Goal: Complete application form

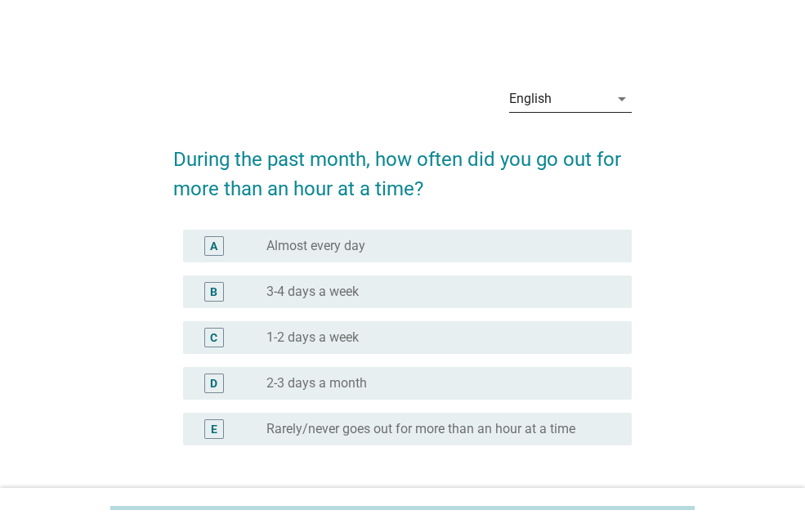
click at [534, 108] on div "English" at bounding box center [559, 99] width 100 height 26
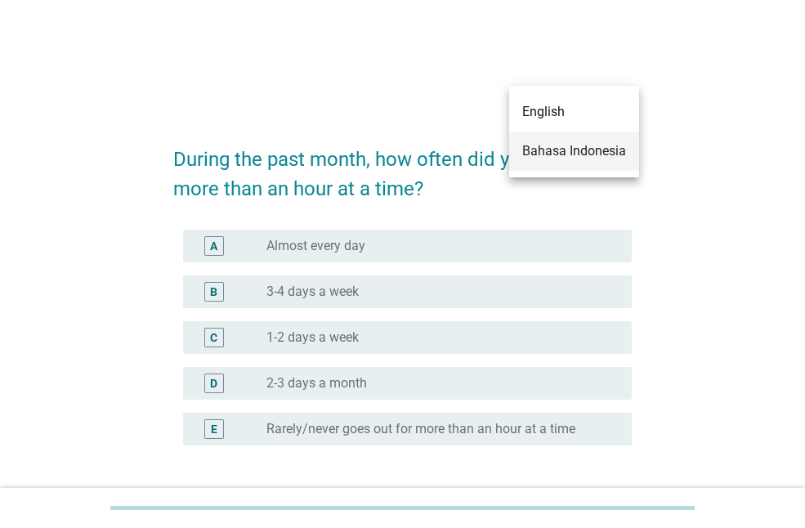
click at [568, 148] on div "Bahasa Indonesia" at bounding box center [574, 151] width 104 height 20
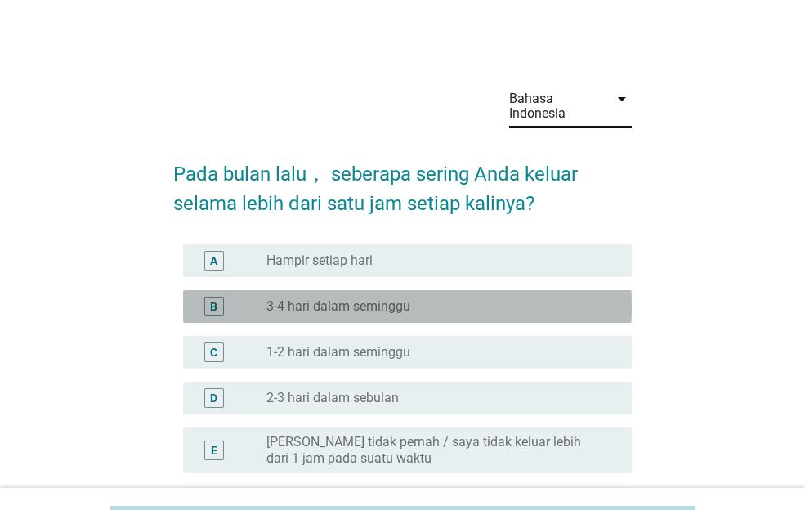
click at [336, 310] on label "3-4 hari dalam seminggu" at bounding box center [338, 306] width 144 height 16
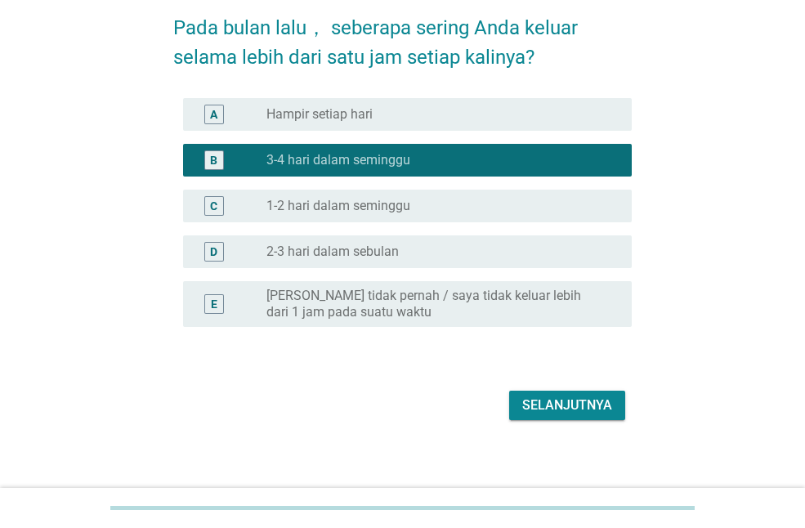
scroll to position [155, 0]
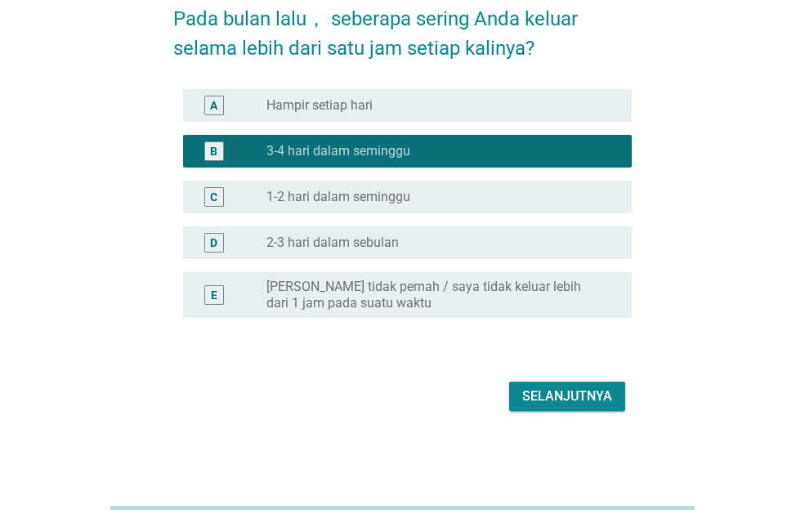
click at [555, 405] on div "Selanjutnya" at bounding box center [567, 397] width 90 height 20
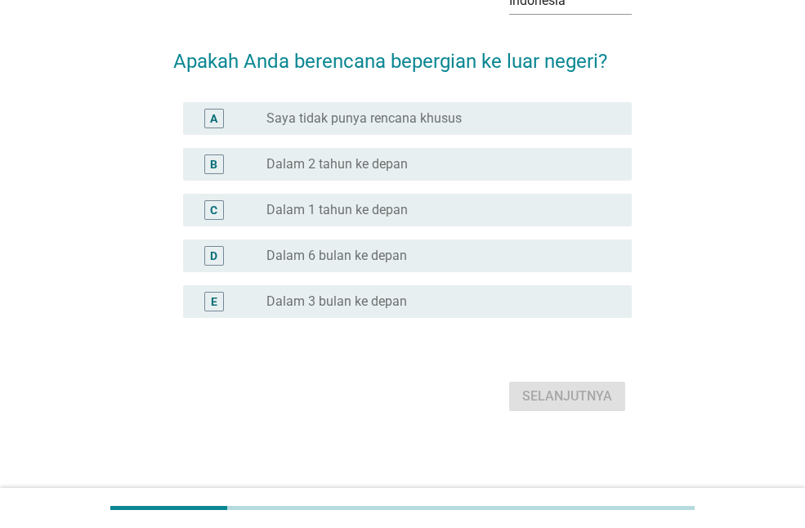
scroll to position [0, 0]
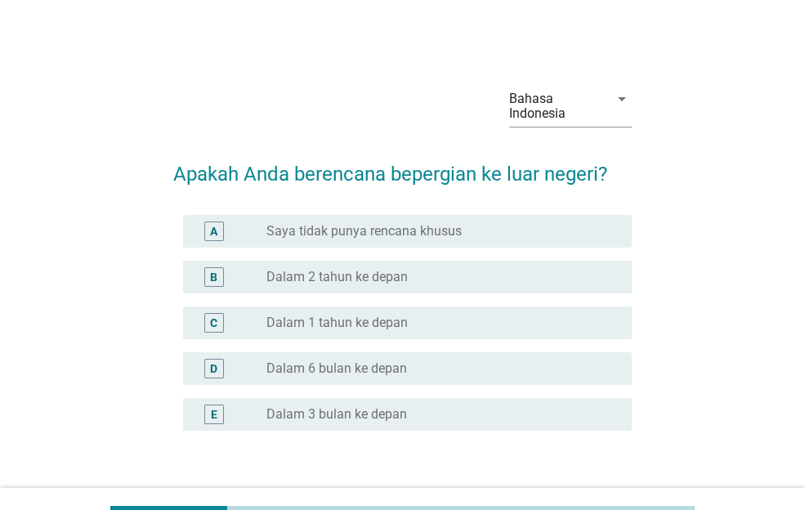
click at [418, 283] on div "radio_button_unchecked Dalam 2 tahun ke depan" at bounding box center [435, 277] width 339 height 16
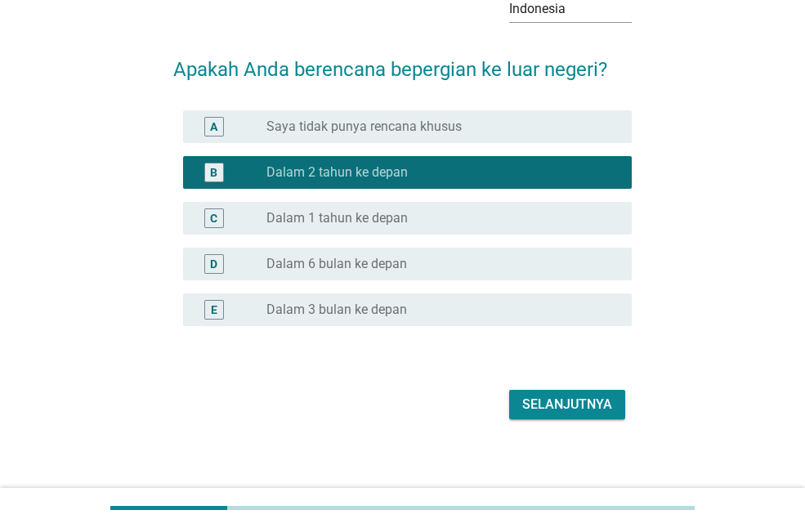
scroll to position [113, 0]
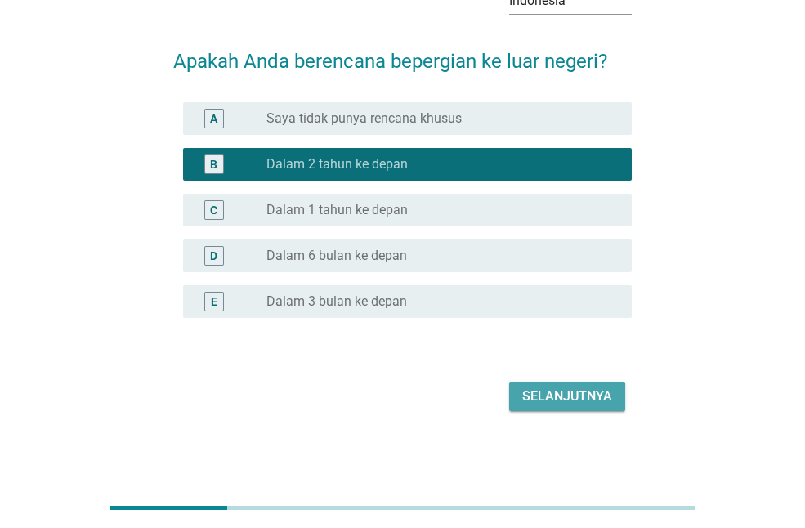
click at [613, 406] on button "Selanjutnya" at bounding box center [567, 396] width 116 height 29
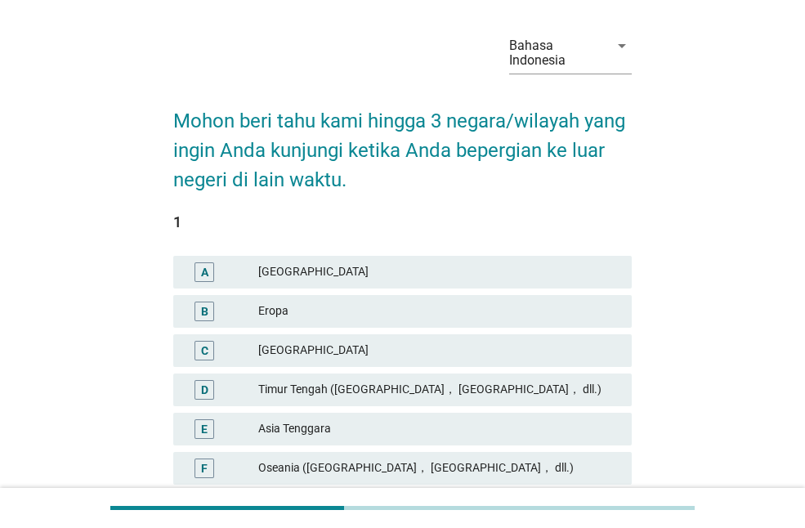
scroll to position [82, 0]
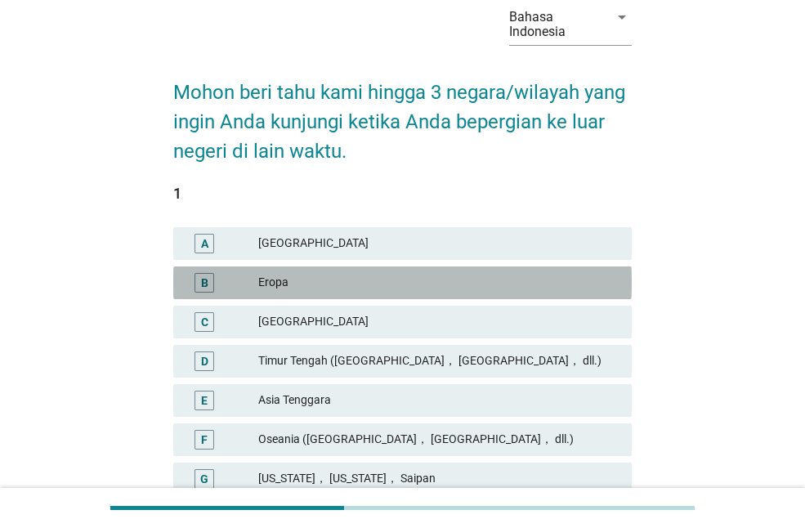
click at [343, 287] on div "Eropa" at bounding box center [438, 283] width 360 height 20
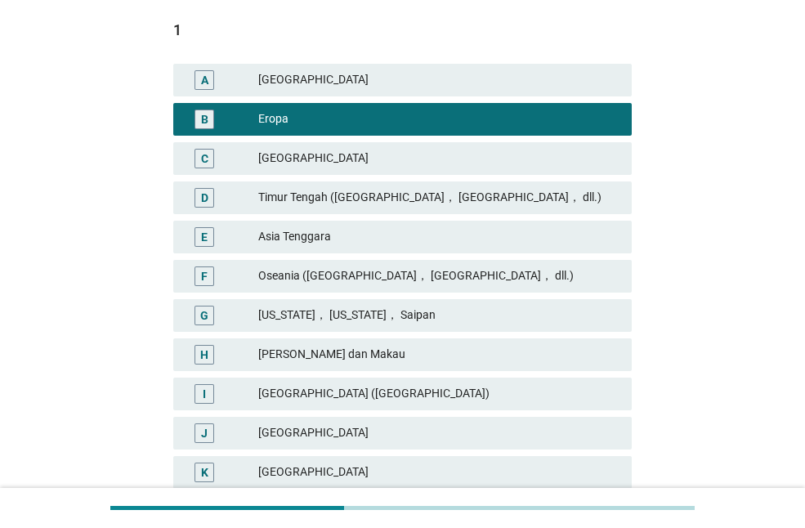
scroll to position [327, 0]
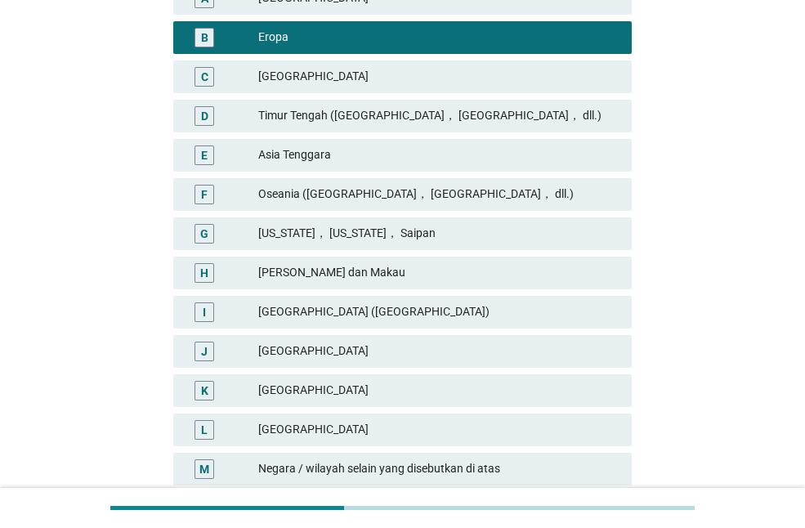
click at [353, 387] on div "[GEOGRAPHIC_DATA]" at bounding box center [438, 391] width 360 height 20
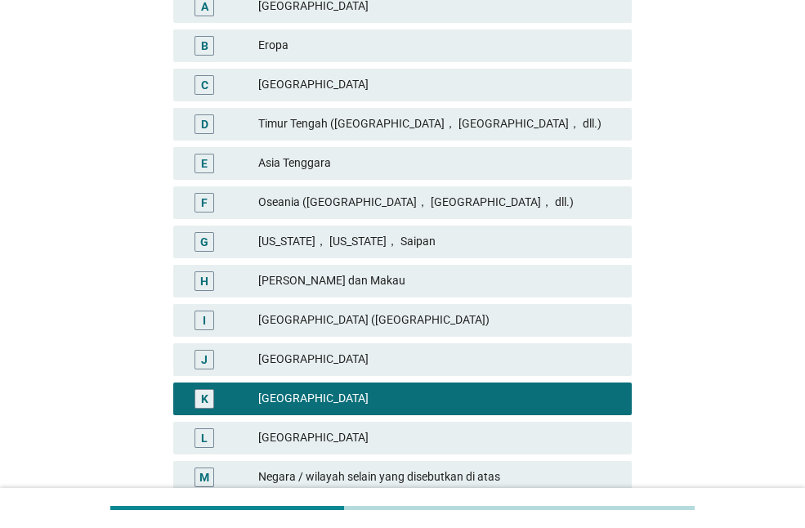
scroll to position [217, 0]
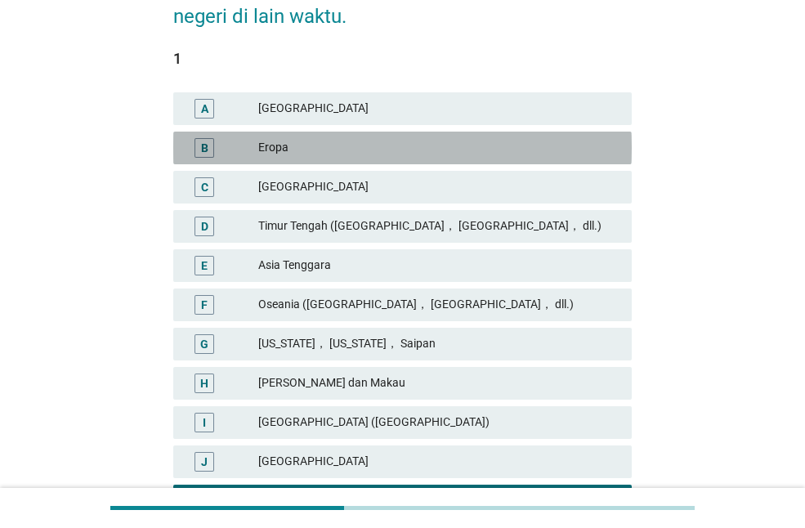
click at [301, 149] on div "Eropa" at bounding box center [438, 148] width 360 height 20
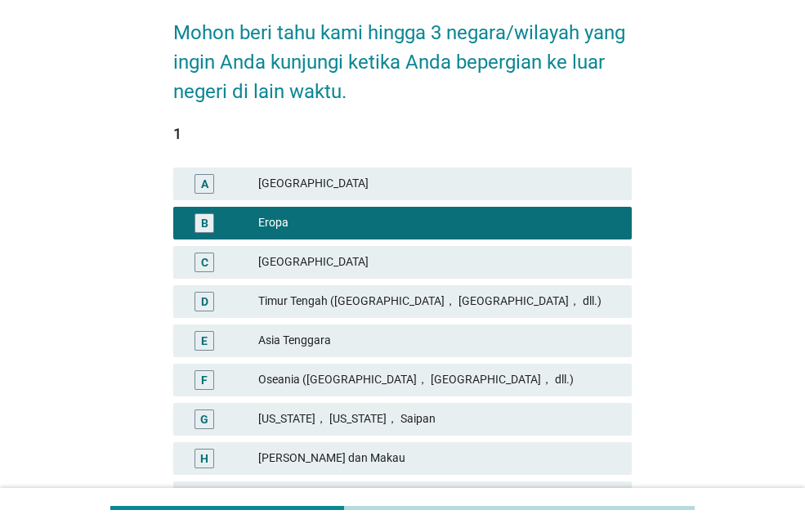
scroll to position [135, 0]
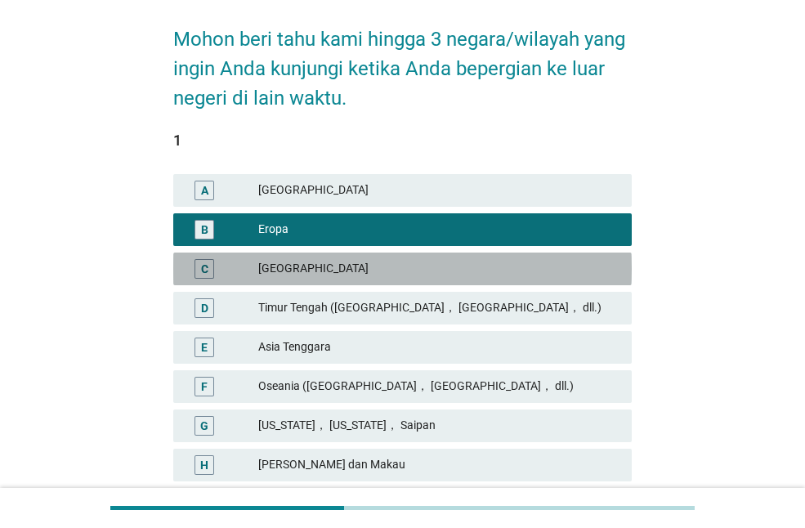
click at [295, 271] on div "[GEOGRAPHIC_DATA]" at bounding box center [438, 269] width 360 height 20
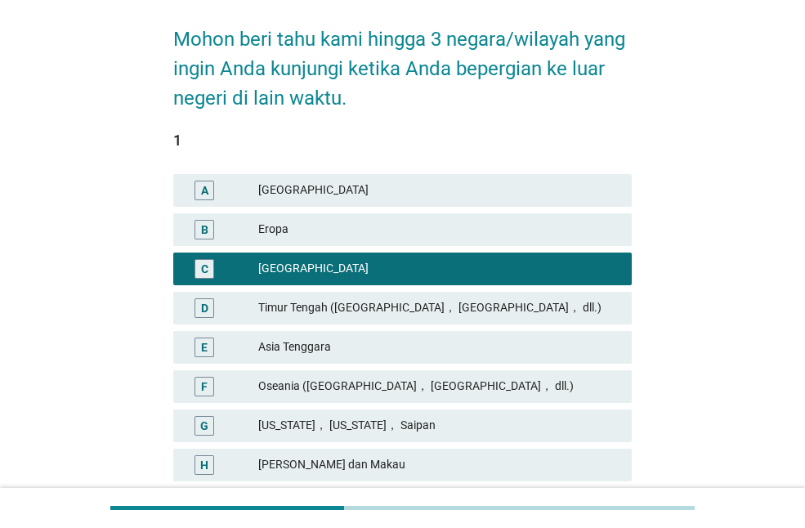
click at [302, 228] on div "Eropa" at bounding box center [438, 230] width 360 height 20
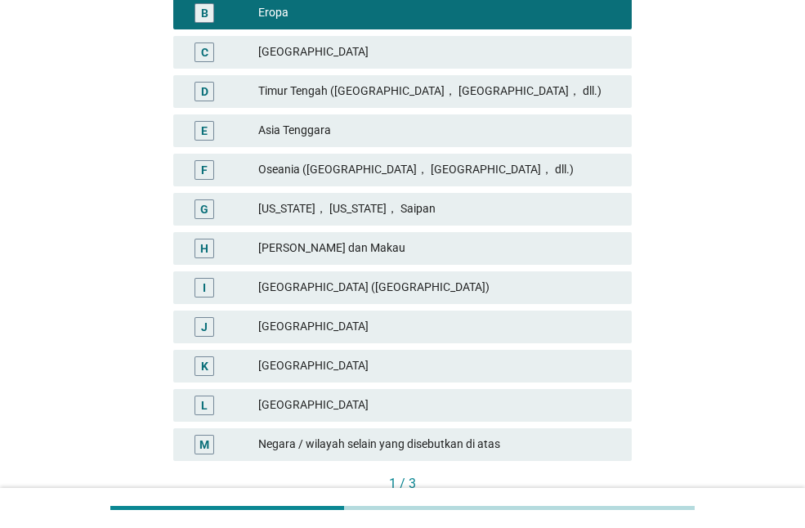
scroll to position [462, 0]
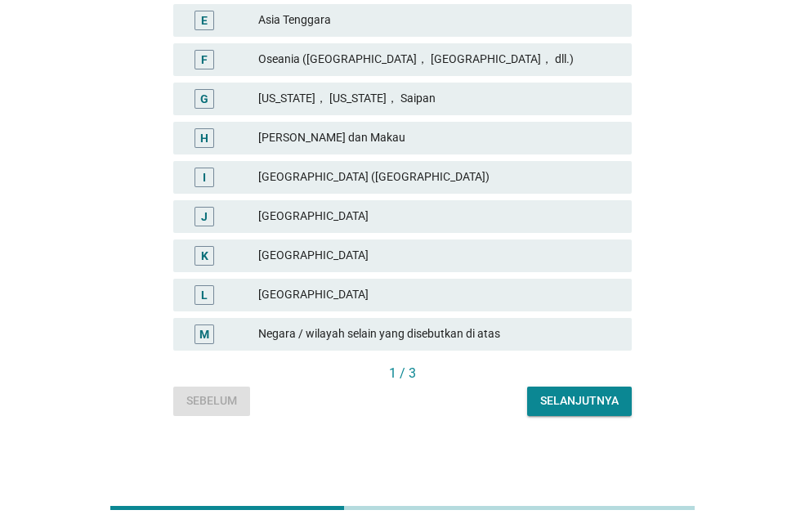
click at [602, 403] on div "Selanjutnya" at bounding box center [579, 400] width 78 height 17
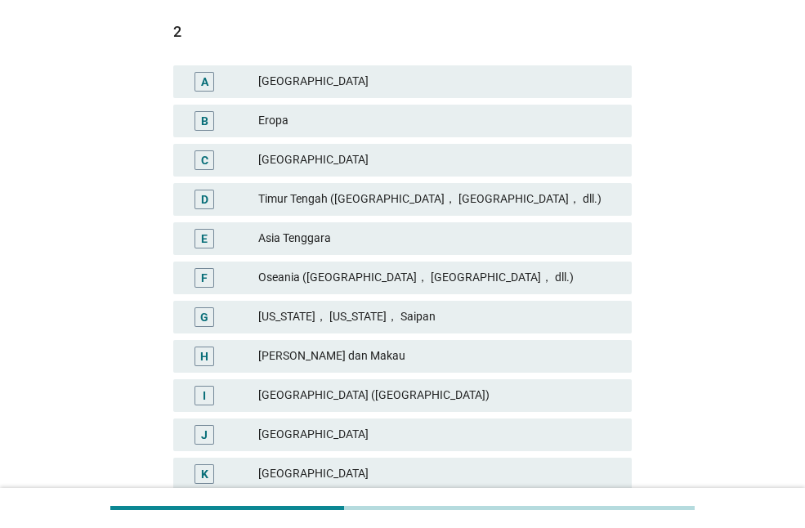
scroll to position [245, 0]
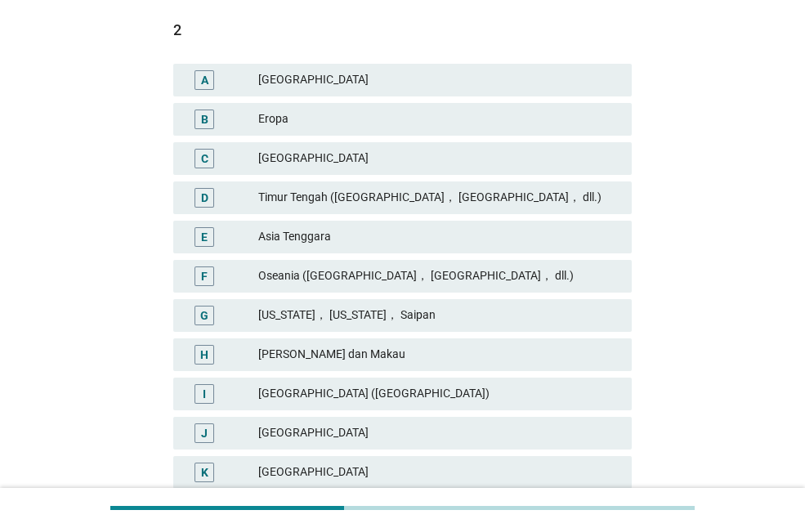
click at [382, 468] on div "[GEOGRAPHIC_DATA]" at bounding box center [438, 472] width 360 height 20
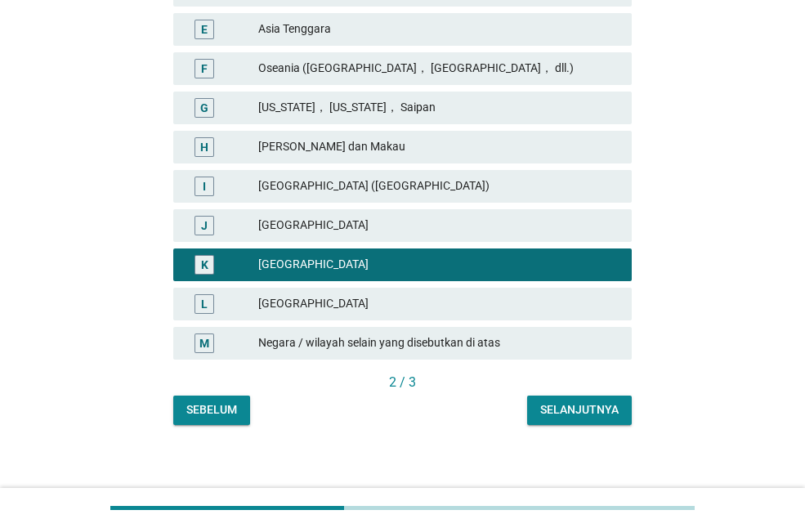
scroll to position [462, 0]
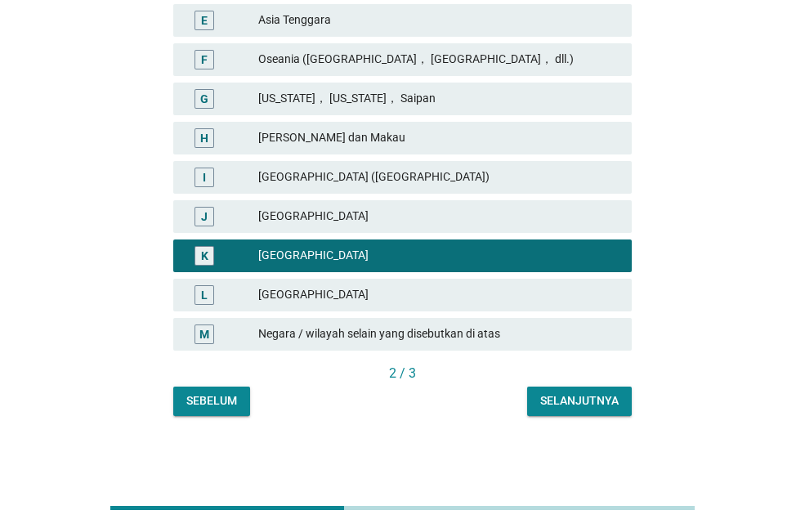
click at [591, 409] on button "Selanjutnya" at bounding box center [579, 401] width 105 height 29
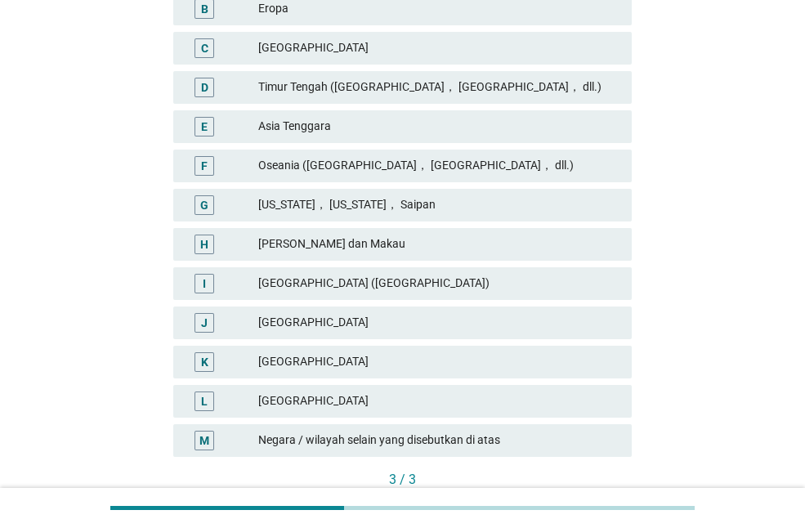
scroll to position [327, 0]
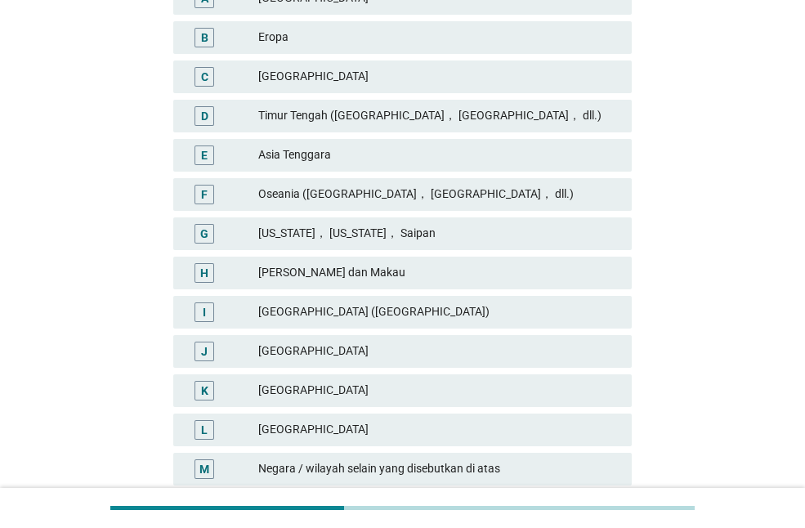
click at [414, 159] on div "Asia Tenggara" at bounding box center [438, 155] width 360 height 20
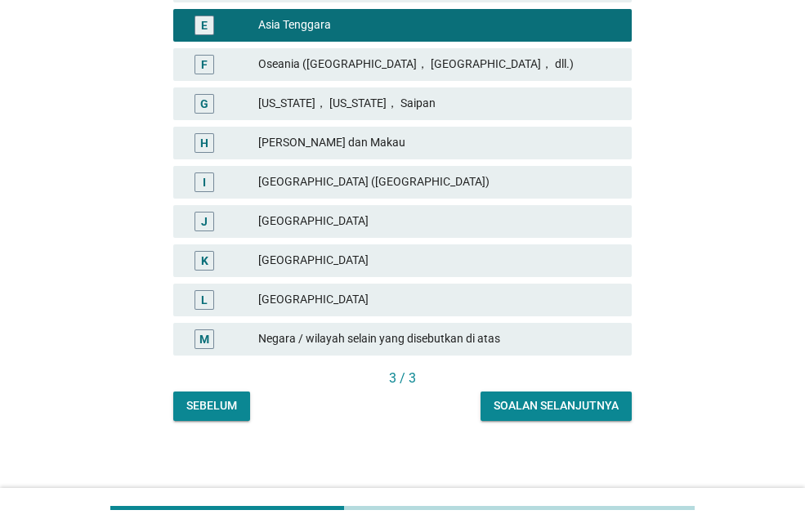
scroll to position [462, 0]
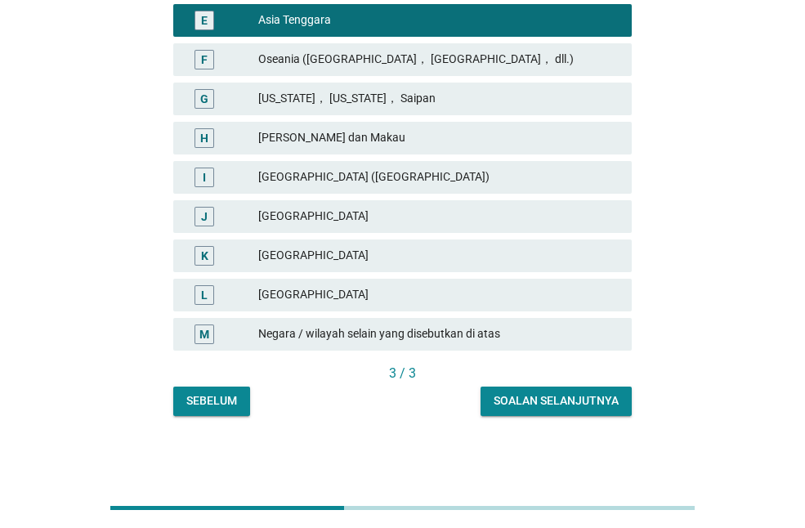
click at [596, 403] on div "Soalan selanjutnya" at bounding box center [556, 400] width 125 height 17
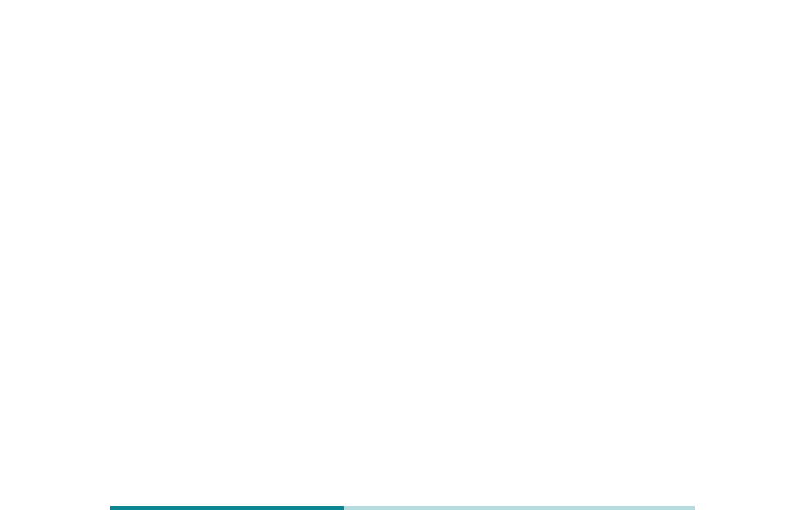
scroll to position [0, 0]
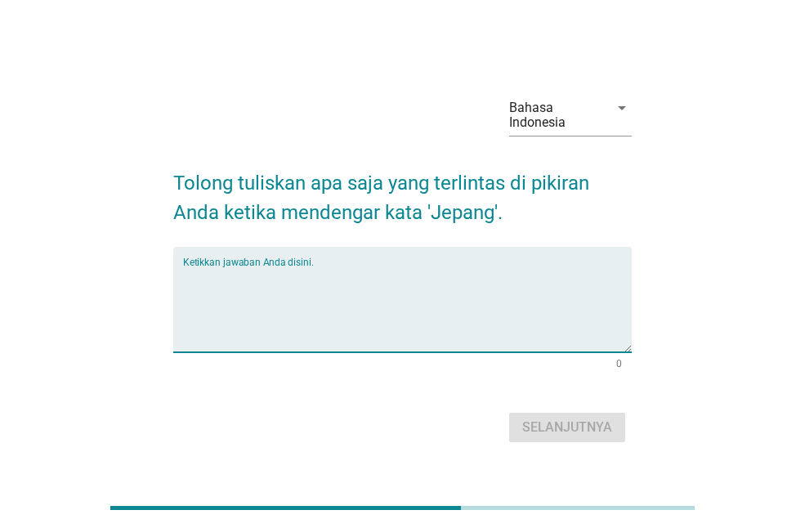
click at [274, 270] on textarea "Ketikkan jawaban Anda disini." at bounding box center [407, 309] width 449 height 86
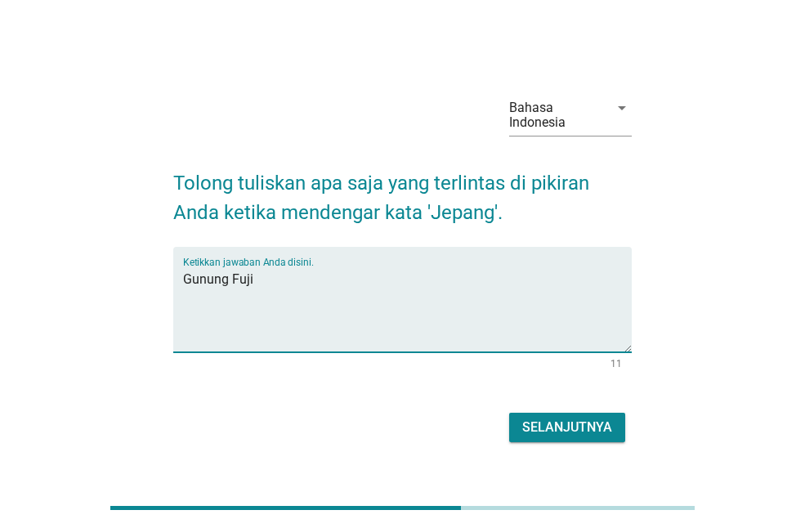
type textarea "Gunung Fuji"
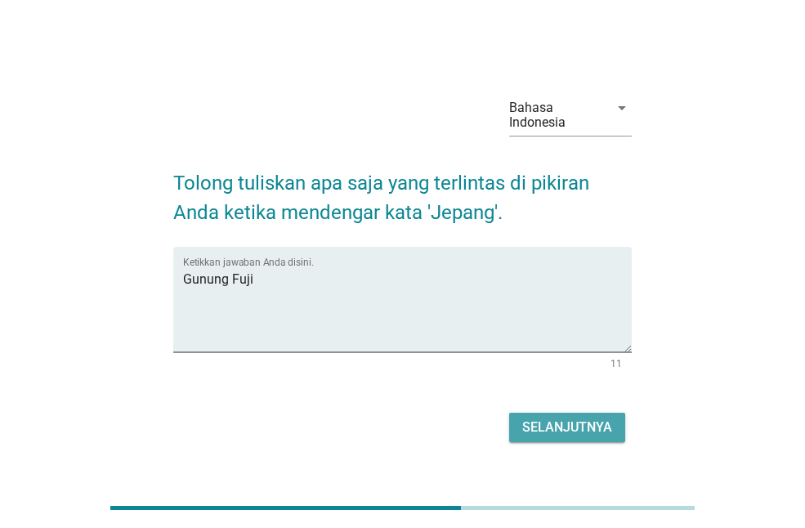
click at [578, 426] on div "Selanjutnya" at bounding box center [567, 428] width 90 height 20
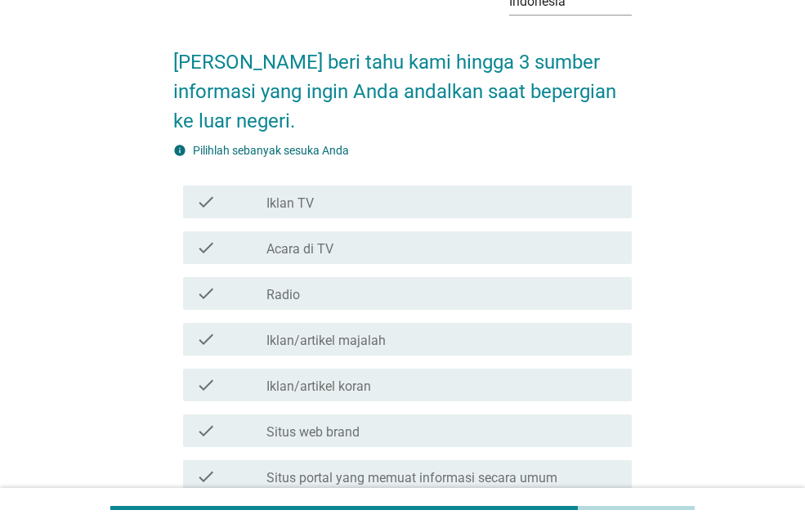
scroll to position [163, 0]
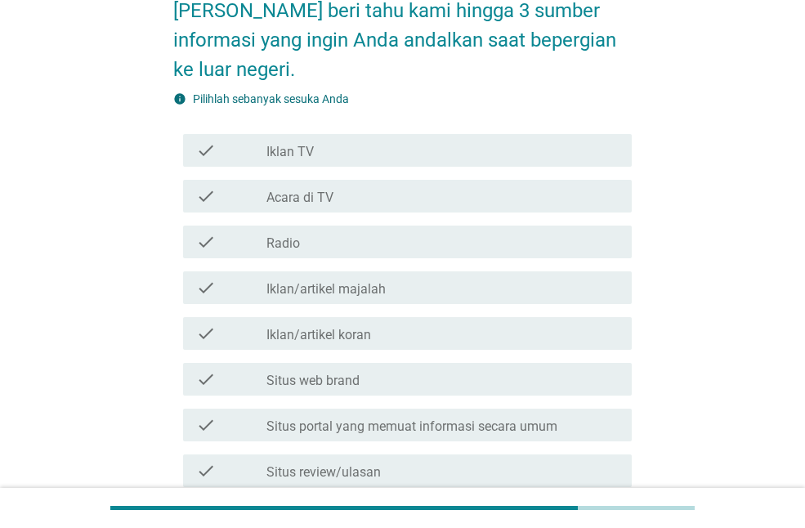
click at [391, 374] on div "check_box_outline_blank Situs web brand" at bounding box center [442, 379] width 352 height 20
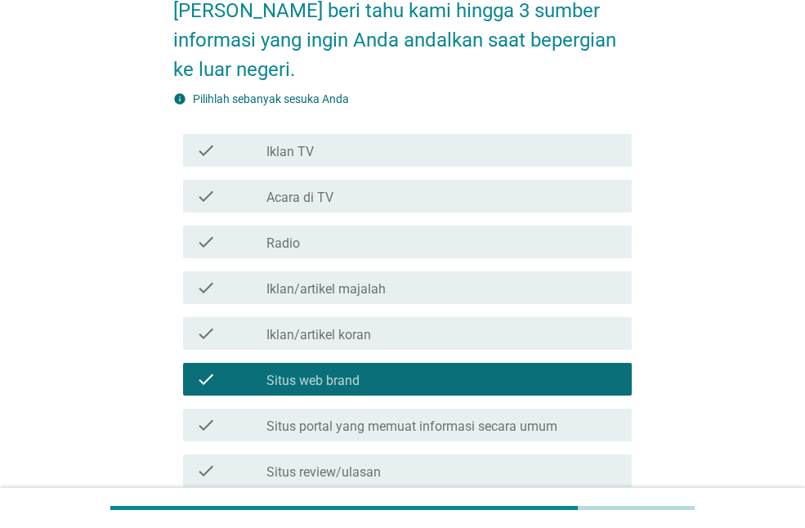
click at [523, 421] on label "Situs portal yang memuat informasi secara umum" at bounding box center [411, 426] width 291 height 16
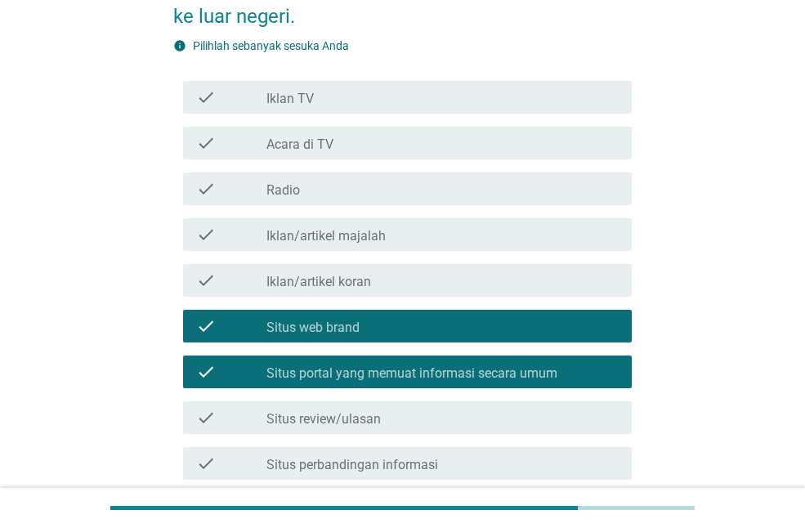
scroll to position [245, 0]
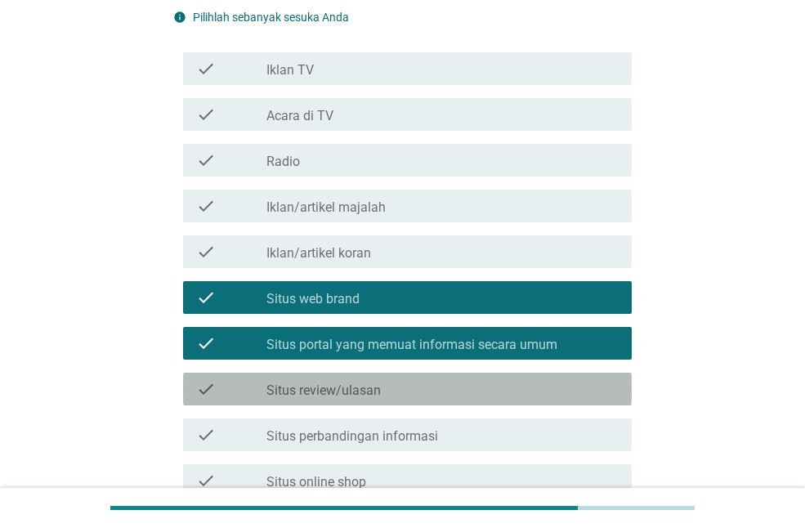
click at [453, 377] on div "check check_box_outline_blank Situs review/ulasan" at bounding box center [407, 389] width 449 height 33
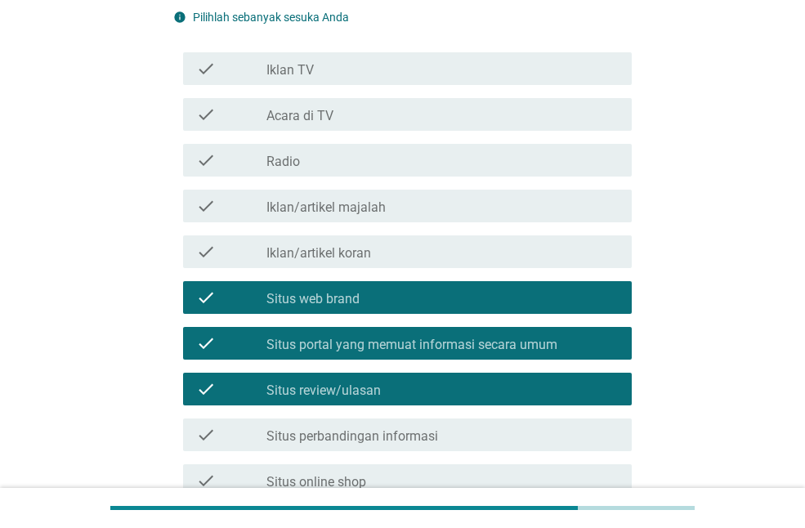
click at [450, 425] on div "check_box_outline_blank Situs perbandingan informasi" at bounding box center [442, 435] width 352 height 20
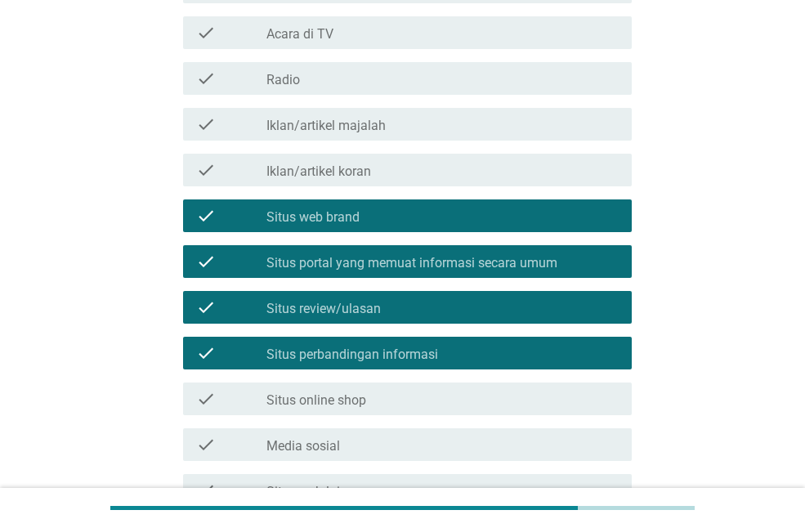
scroll to position [409, 0]
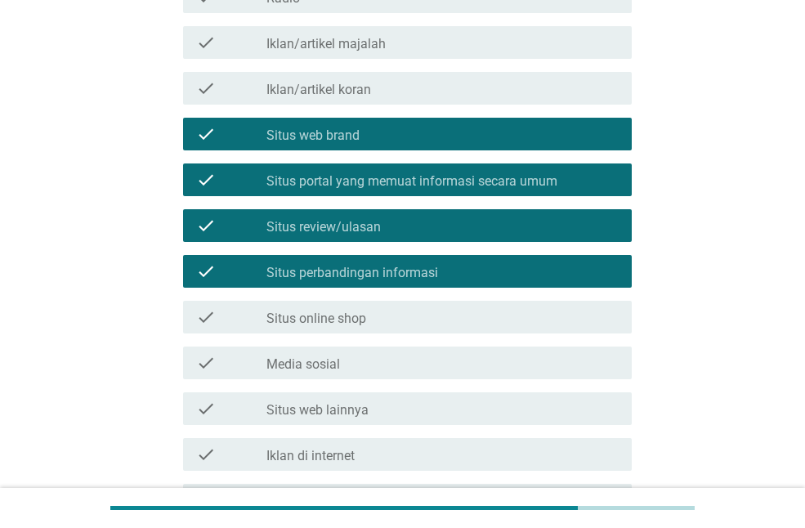
click at [441, 363] on div "check_box_outline_blank Media sosial" at bounding box center [442, 363] width 352 height 20
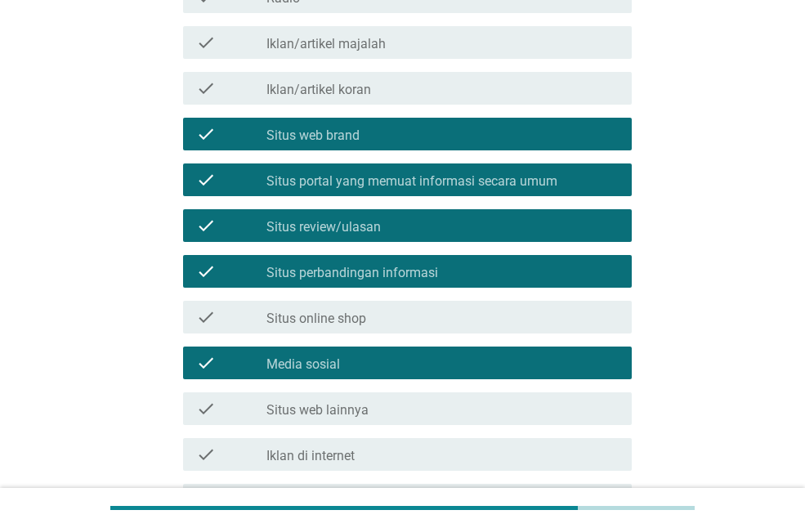
click at [404, 452] on div "check_box_outline_blank Iklan di internet" at bounding box center [442, 455] width 352 height 20
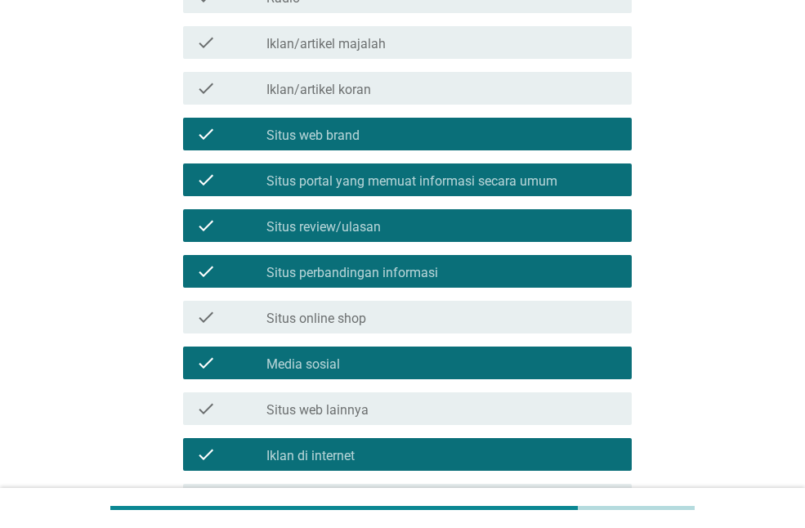
click at [440, 404] on div "check_box_outline_blank Situs web lainnya" at bounding box center [442, 409] width 352 height 20
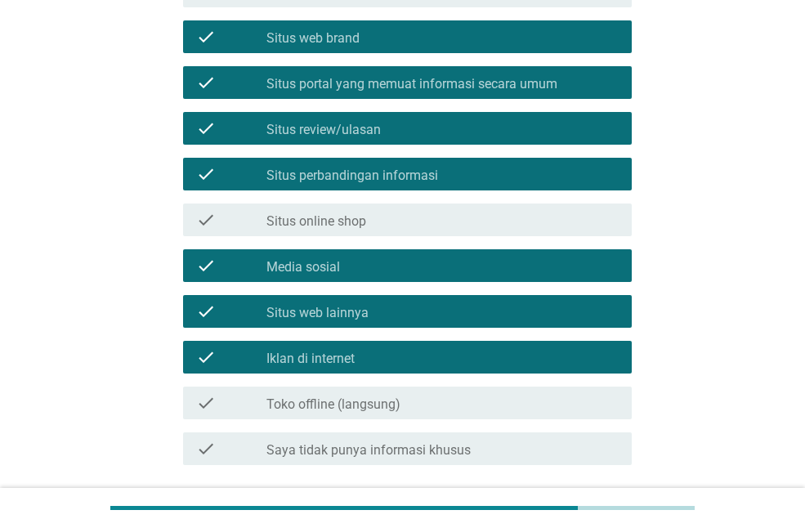
scroll to position [633, 0]
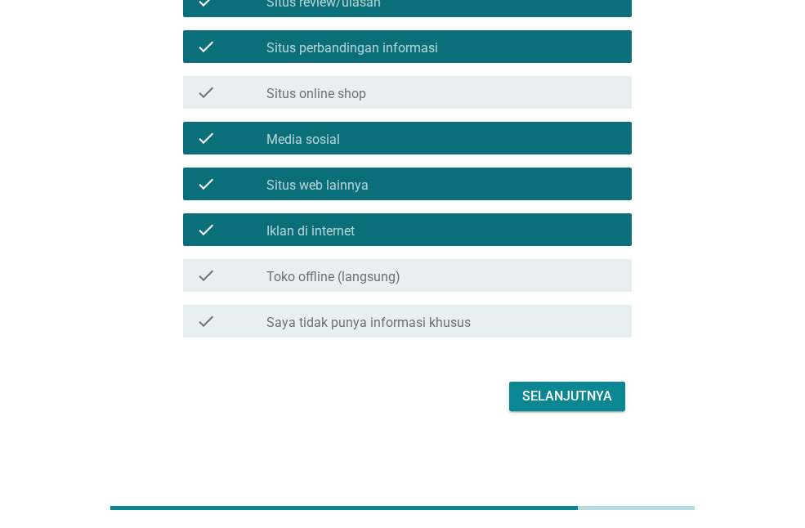
click at [604, 397] on div "Selanjutnya" at bounding box center [567, 397] width 90 height 20
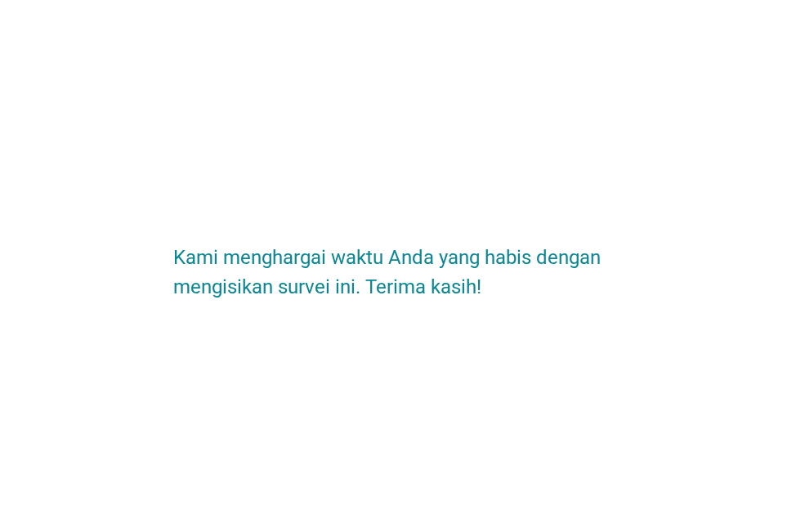
scroll to position [0, 0]
